Goal: Download file/media

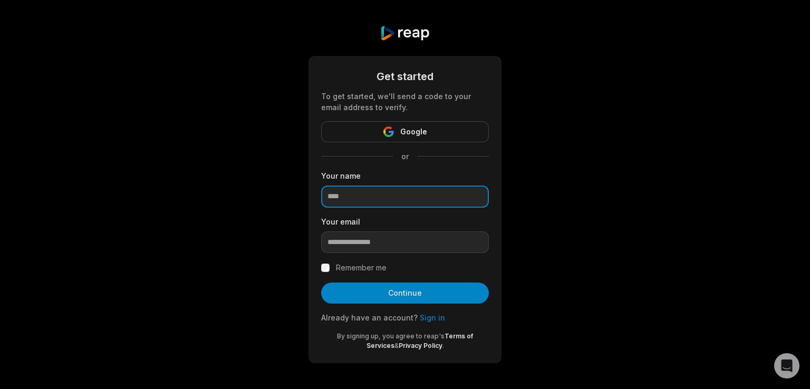
click at [416, 199] on input at bounding box center [405, 197] width 168 height 22
type input "***"
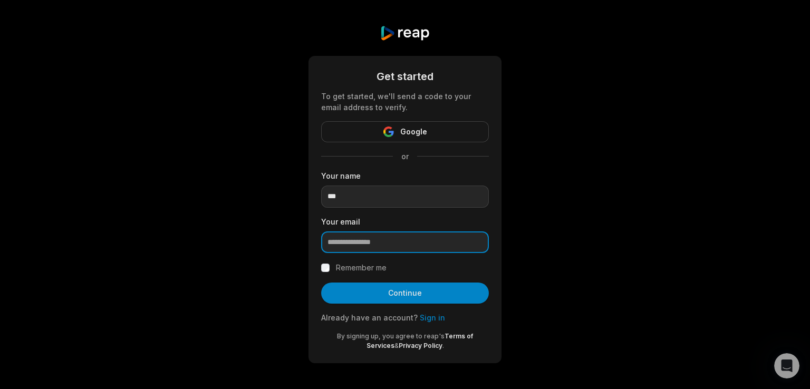
click at [342, 243] on input "email" at bounding box center [405, 242] width 168 height 22
paste input "**********"
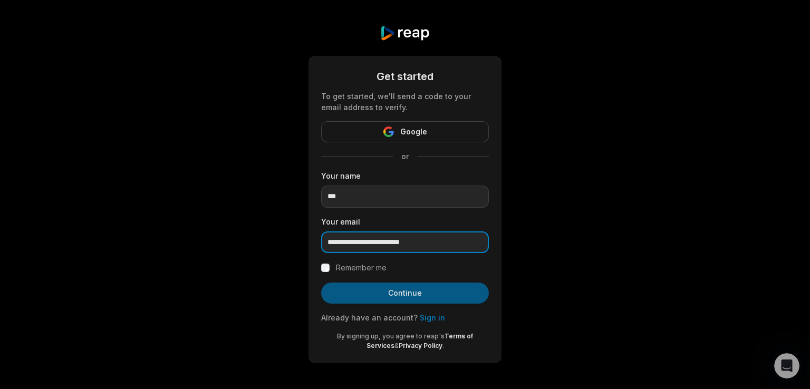
type input "**********"
click at [348, 302] on button "Continue" at bounding box center [405, 293] width 168 height 21
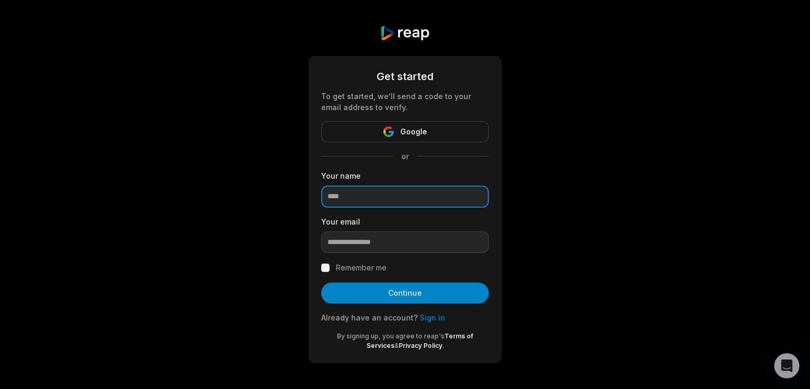
click at [376, 198] on input at bounding box center [405, 197] width 168 height 22
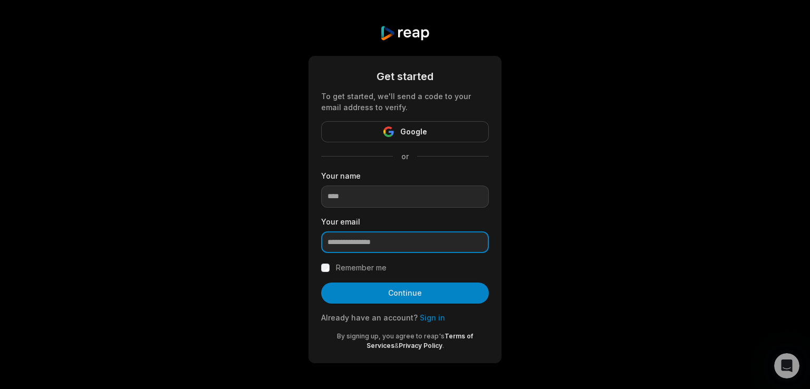
click at [368, 238] on input "email" at bounding box center [405, 242] width 168 height 22
paste input "**********"
type input "**********"
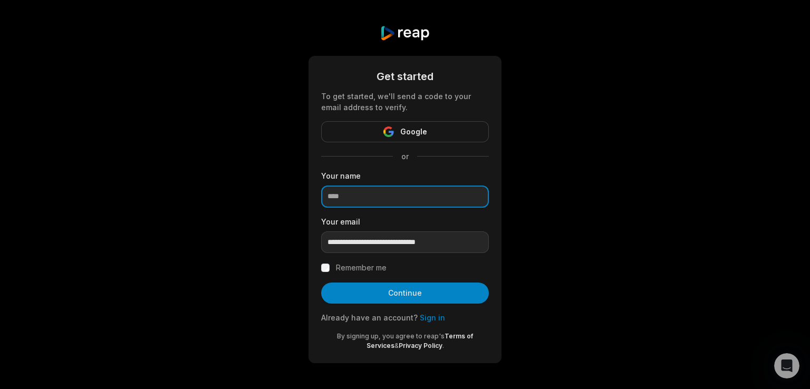
click at [368, 191] on input at bounding box center [405, 197] width 168 height 22
type input "****"
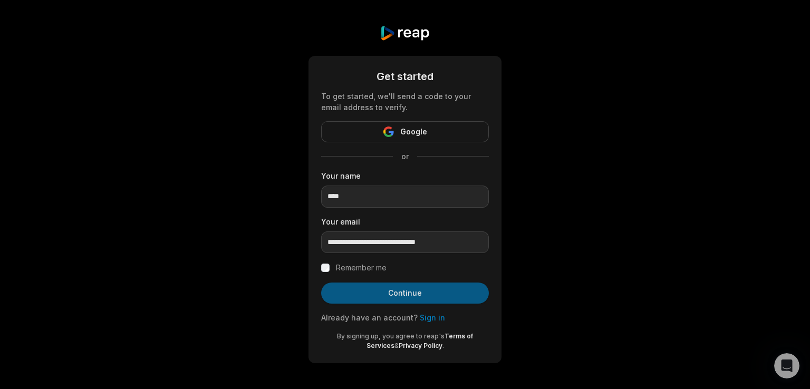
click at [390, 294] on button "Continue" at bounding box center [405, 293] width 168 height 21
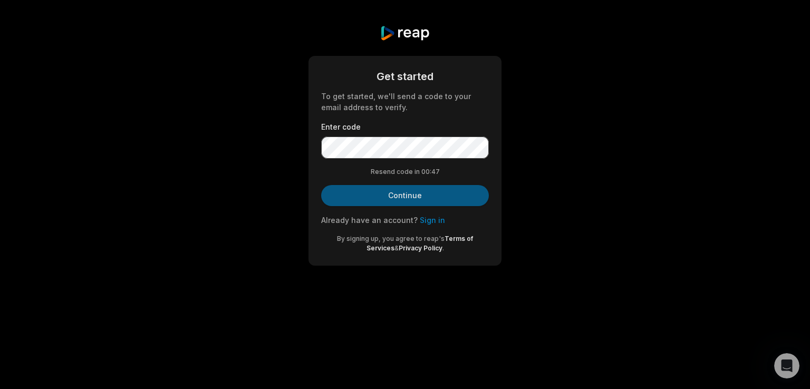
click at [373, 192] on button "Continue" at bounding box center [405, 195] width 168 height 21
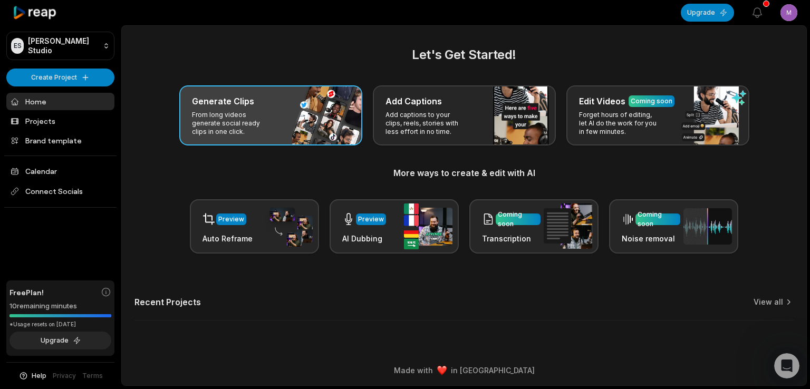
click at [251, 100] on div "Generate Clips" at bounding box center [271, 101] width 158 height 13
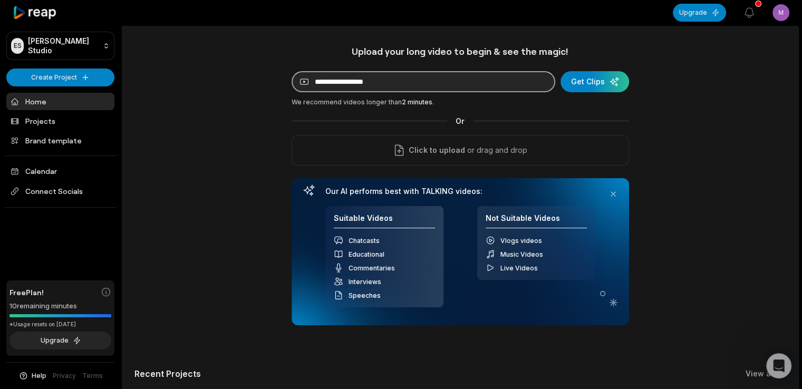
click at [346, 77] on input at bounding box center [423, 81] width 264 height 21
paste input "**********"
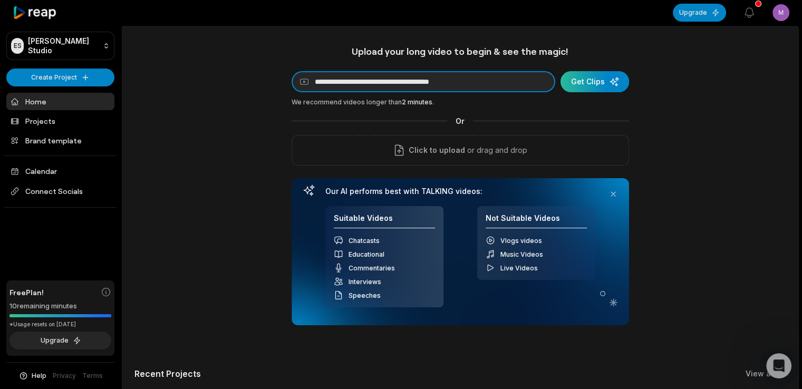
type input "**********"
click at [579, 79] on div "submit" at bounding box center [594, 81] width 69 height 21
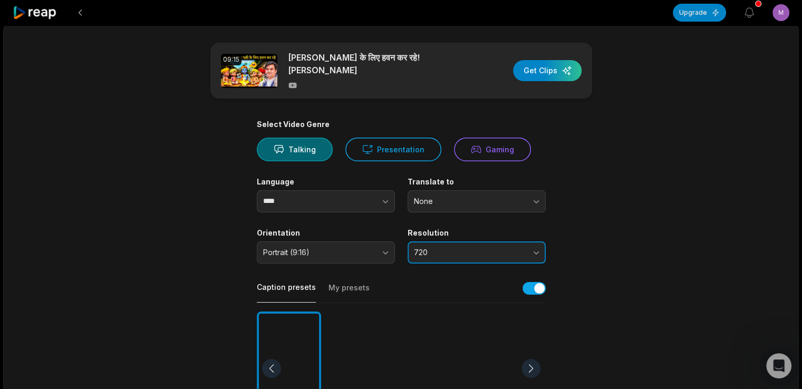
click at [496, 255] on span "720" at bounding box center [469, 252] width 111 height 9
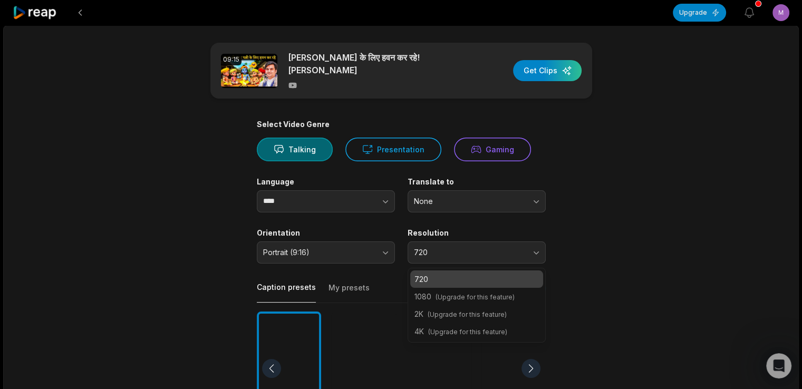
click at [496, 298] on span "(Upgrade for this feature)" at bounding box center [474, 297] width 79 height 8
click at [584, 231] on main "09:15 ठाकुर जी सुंदर पत्नी के लिए हवन कर रहे! श्री इंद्रेश उपाध्याय जी Get Clip…" at bounding box center [401, 366] width 510 height 646
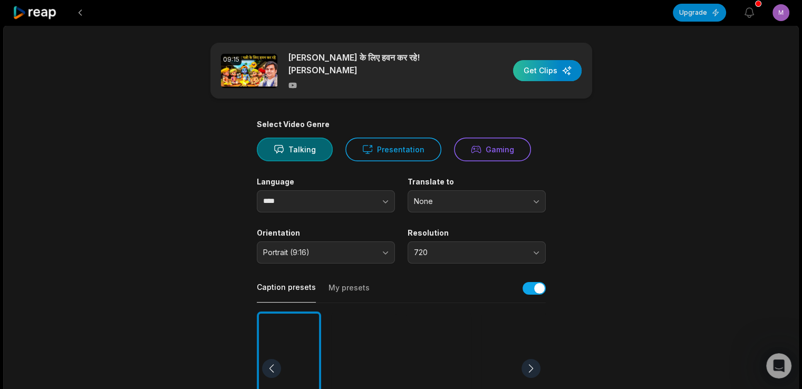
click at [557, 71] on div "button" at bounding box center [547, 70] width 69 height 21
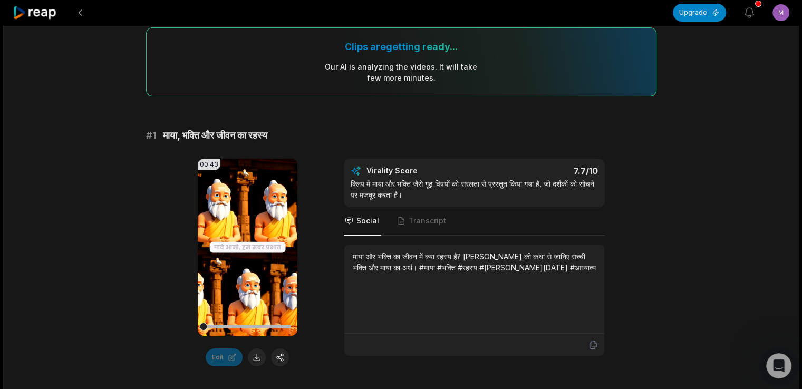
scroll to position [105, 0]
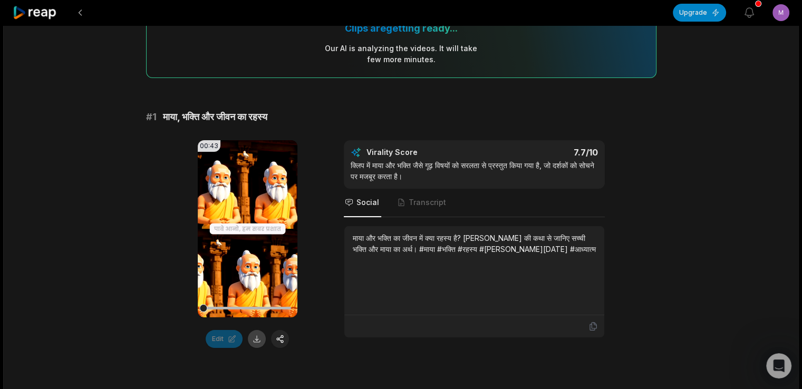
click at [259, 336] on button at bounding box center [257, 339] width 18 height 18
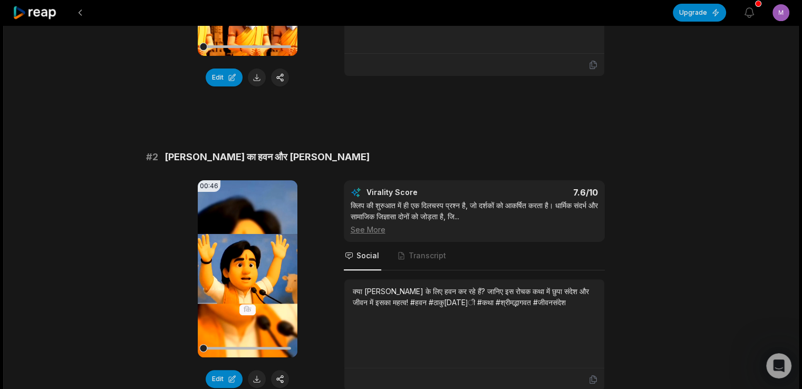
scroll to position [284, 0]
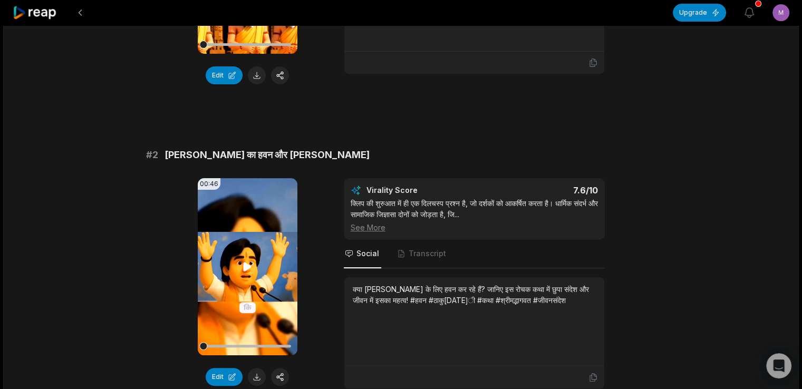
click at [258, 267] on video "Your browser does not support mp4 format." at bounding box center [248, 266] width 100 height 177
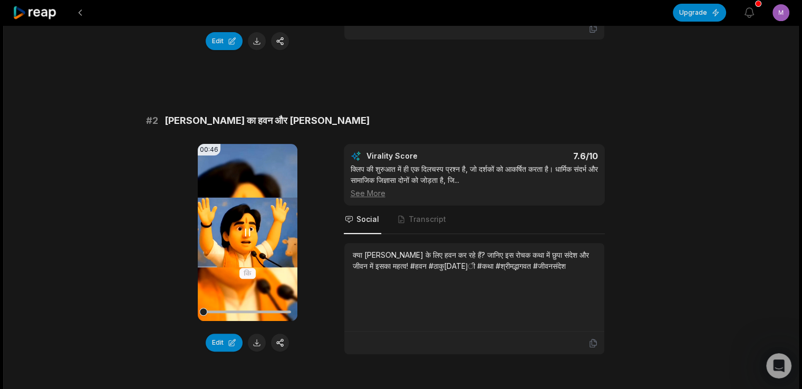
scroll to position [337, 0]
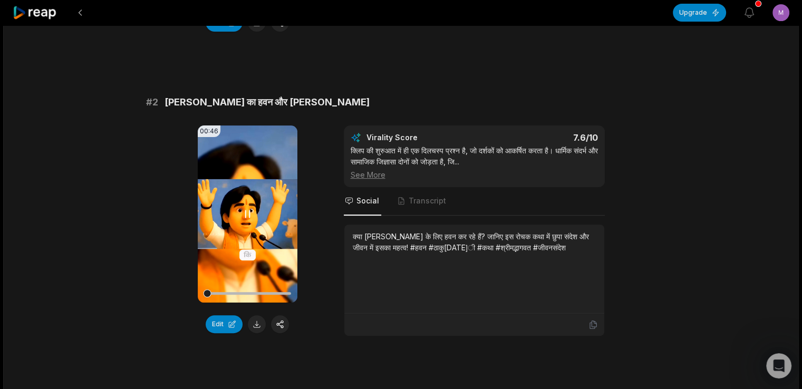
click at [260, 235] on video "Your browser does not support mp4 format." at bounding box center [248, 213] width 100 height 177
click at [263, 328] on button at bounding box center [257, 324] width 18 height 18
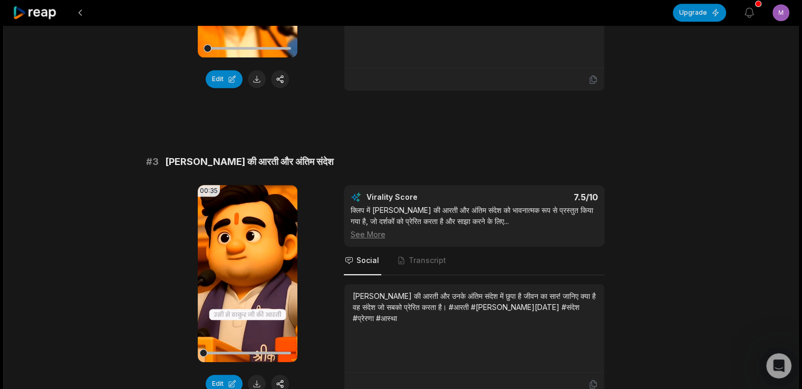
scroll to position [600, 0]
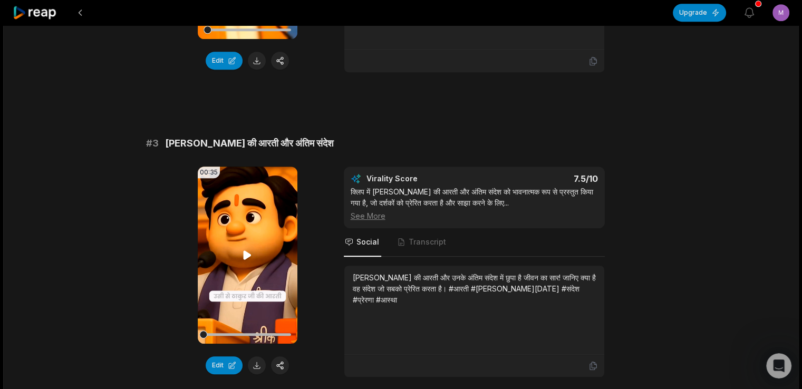
click at [241, 256] on icon at bounding box center [247, 255] width 13 height 13
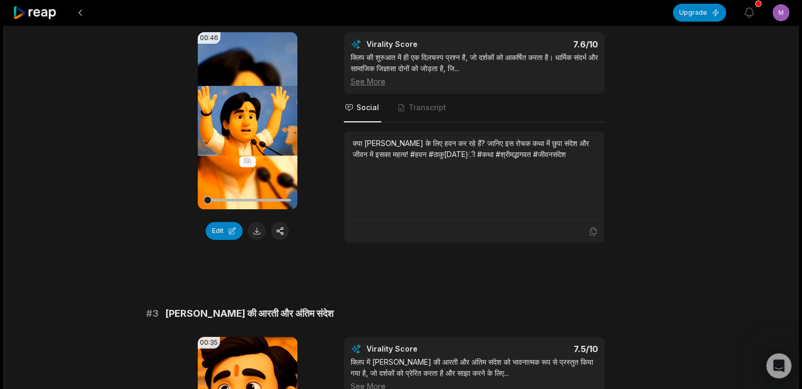
scroll to position [284, 0]
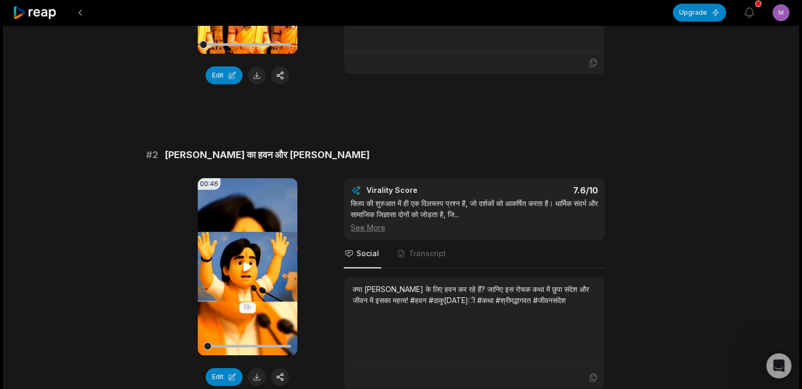
click at [254, 281] on video "Your browser does not support mp4 format." at bounding box center [248, 266] width 100 height 177
click at [247, 268] on icon at bounding box center [247, 266] width 13 height 13
click at [280, 345] on div at bounding box center [246, 346] width 87 height 3
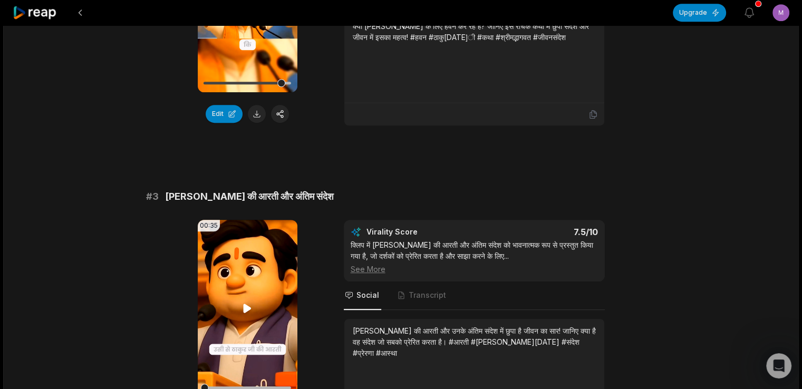
scroll to position [548, 0]
click at [245, 304] on icon at bounding box center [248, 307] width 8 height 9
click at [337, 250] on div "00:35 Your browser does not support mp4 format. Edit Virality Score 7.5 /10 क्ल…" at bounding box center [401, 324] width 510 height 211
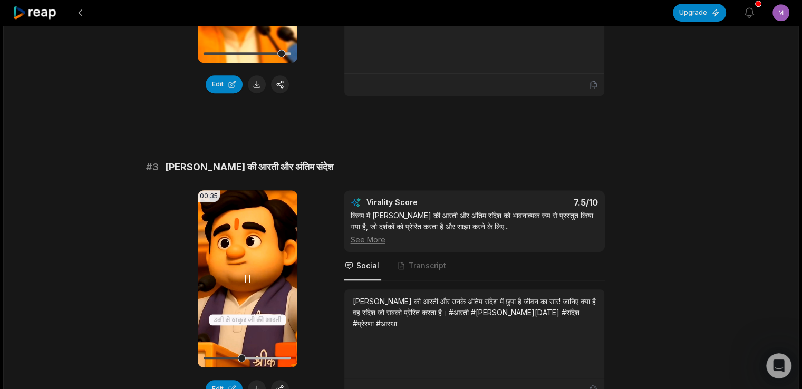
scroll to position [600, 0]
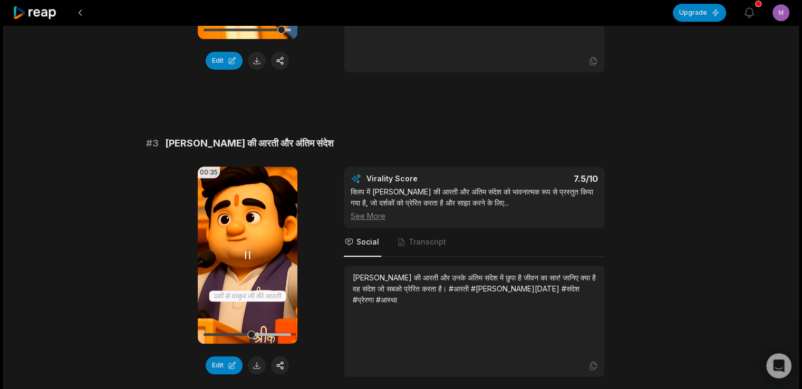
click at [253, 254] on icon at bounding box center [247, 255] width 13 height 13
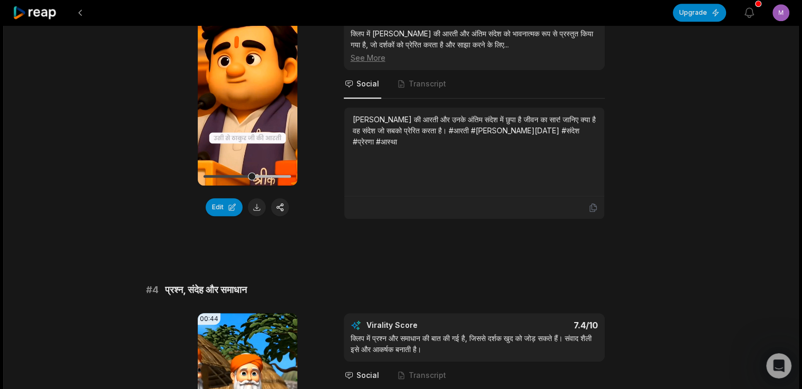
scroll to position [864, 0]
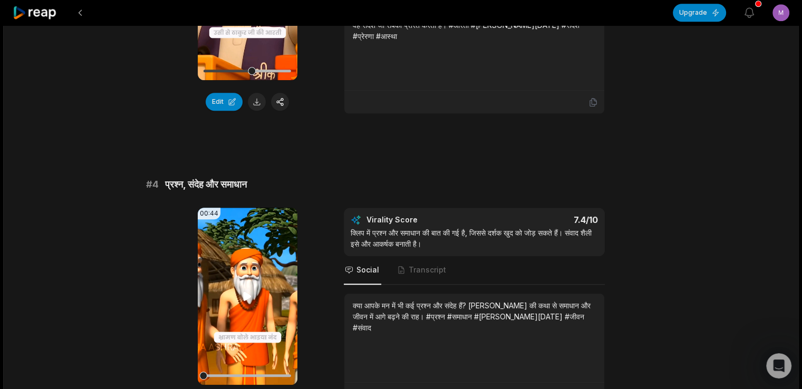
click at [264, 291] on video "Your browser does not support mp4 format." at bounding box center [248, 296] width 100 height 177
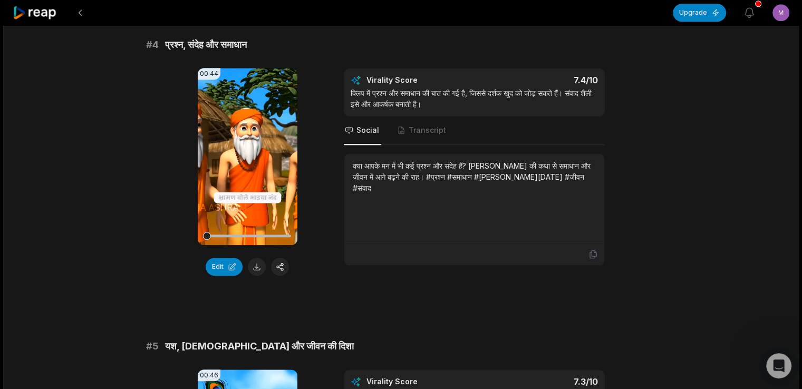
scroll to position [1022, 0]
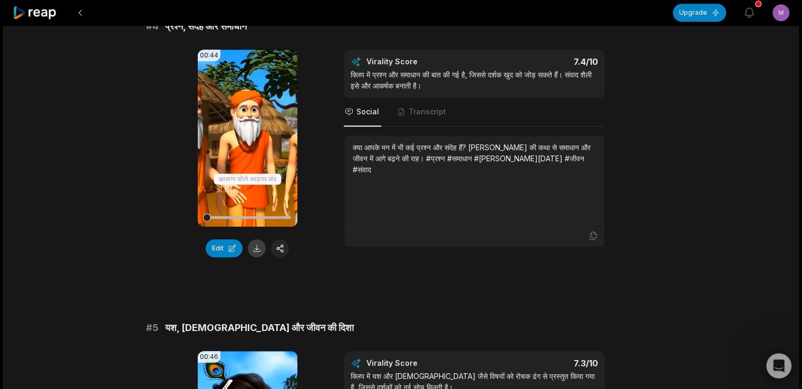
click at [260, 247] on button at bounding box center [257, 248] width 18 height 18
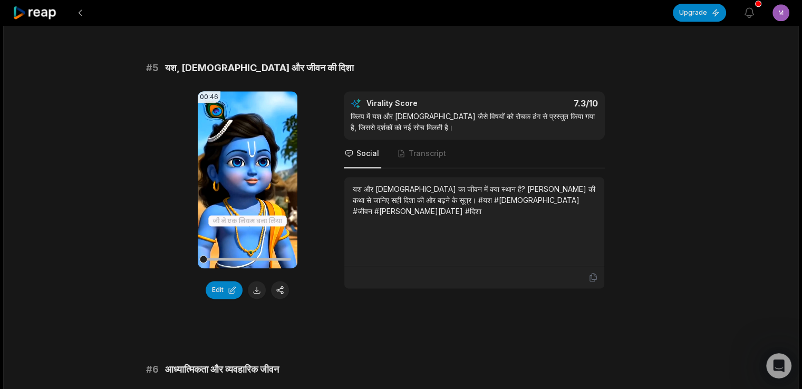
scroll to position [1338, 0]
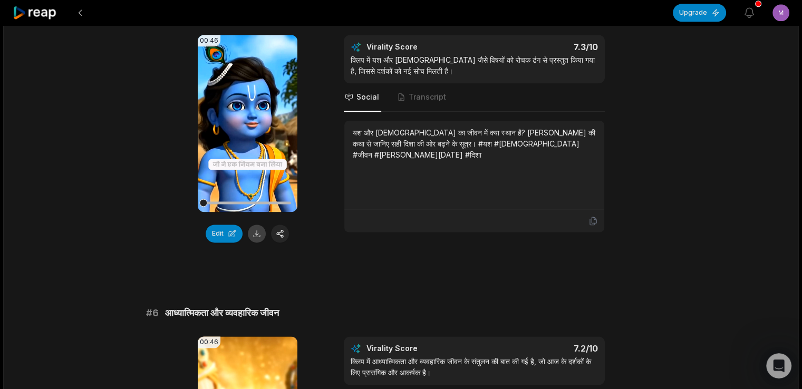
click at [257, 234] on button at bounding box center [257, 234] width 18 height 18
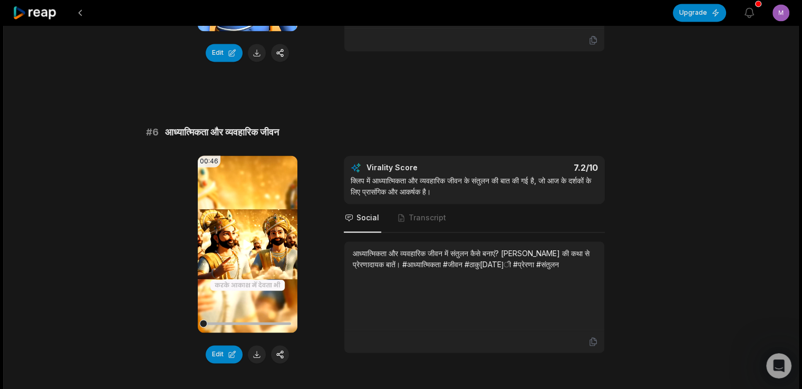
scroll to position [1549, 0]
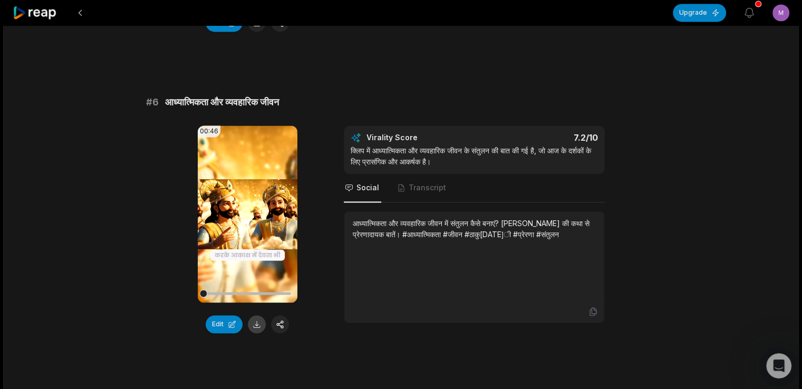
click at [255, 321] on button at bounding box center [257, 324] width 18 height 18
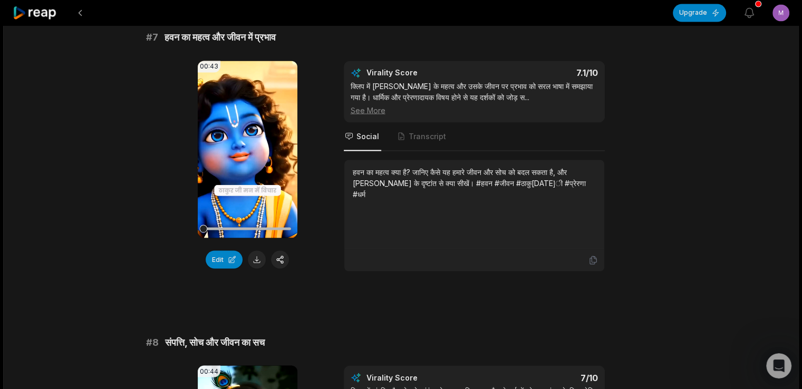
scroll to position [1918, 0]
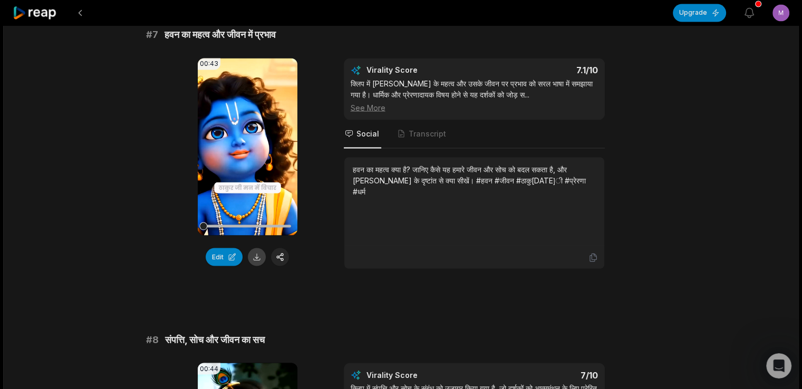
click at [258, 256] on button at bounding box center [257, 257] width 18 height 18
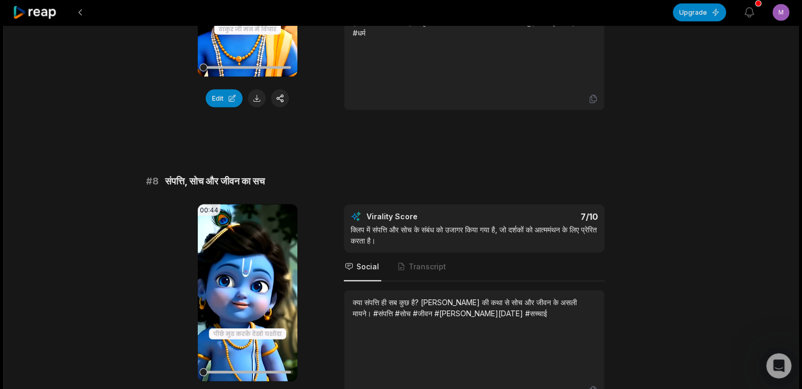
scroll to position [2182, 0]
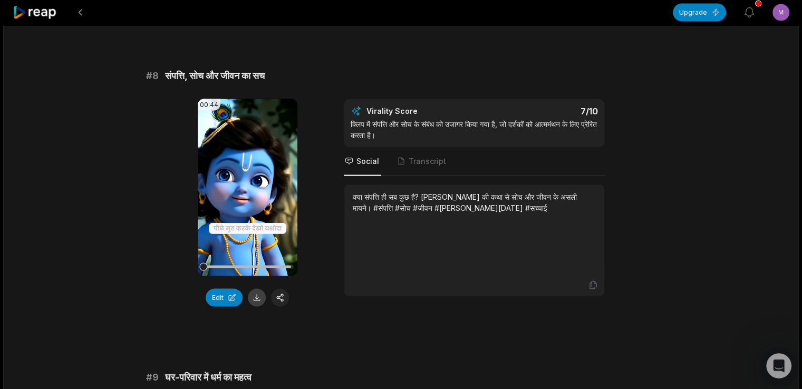
click at [256, 296] on button at bounding box center [257, 298] width 18 height 18
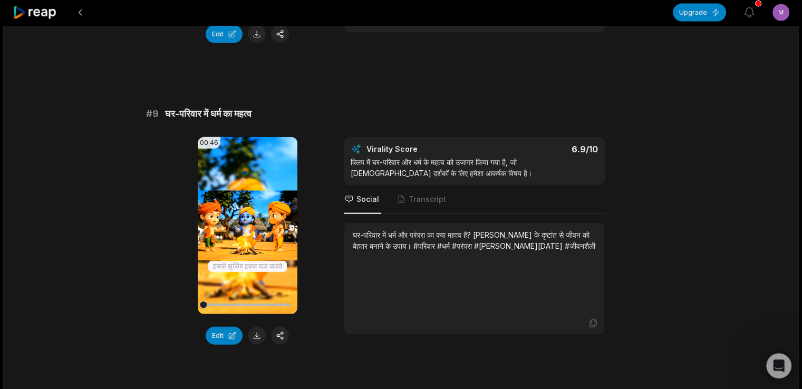
scroll to position [2498, 0]
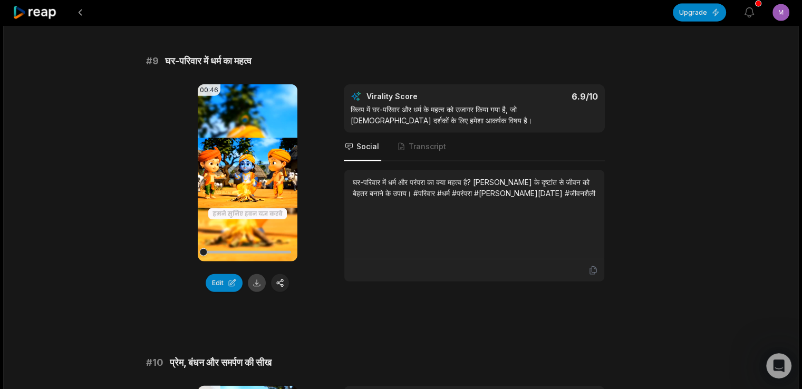
click at [260, 277] on button at bounding box center [257, 283] width 18 height 18
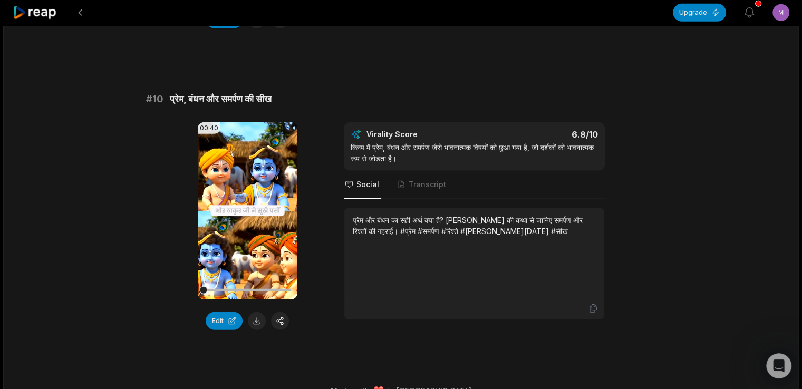
scroll to position [2779, 0]
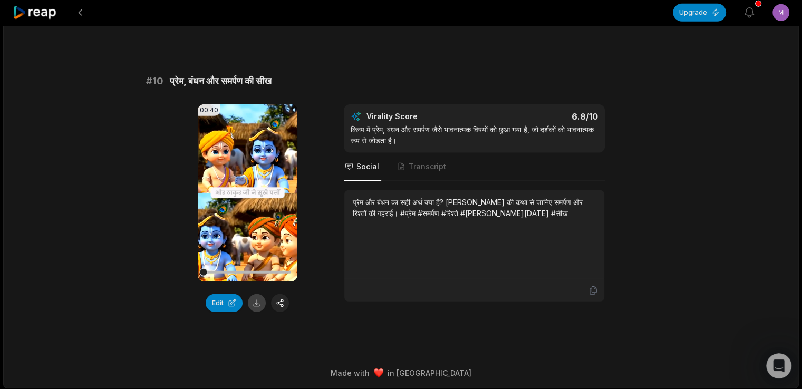
click at [253, 301] on button at bounding box center [257, 303] width 18 height 18
click at [324, 98] on div "# 10 प्रेम, बंधन और समर्पण की सीख 00:40 Your browser does not support mp4 forma…" at bounding box center [401, 193] width 510 height 238
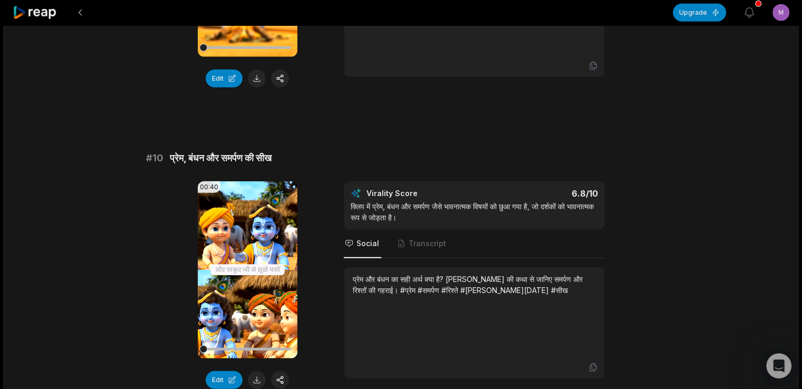
scroll to position [2779, 0]
